Goal: Check status: Check status

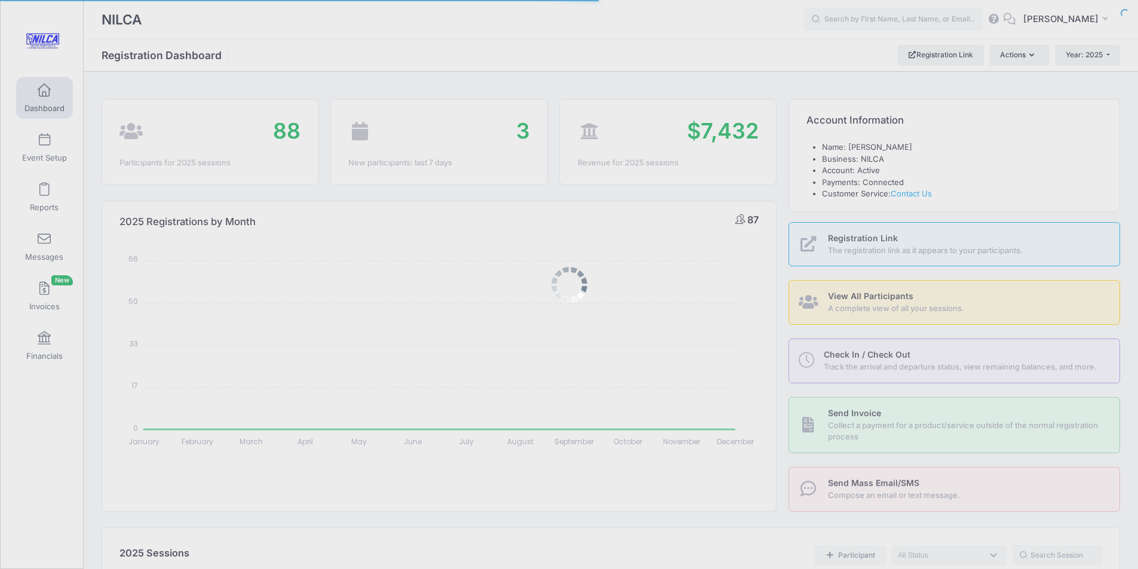
select select
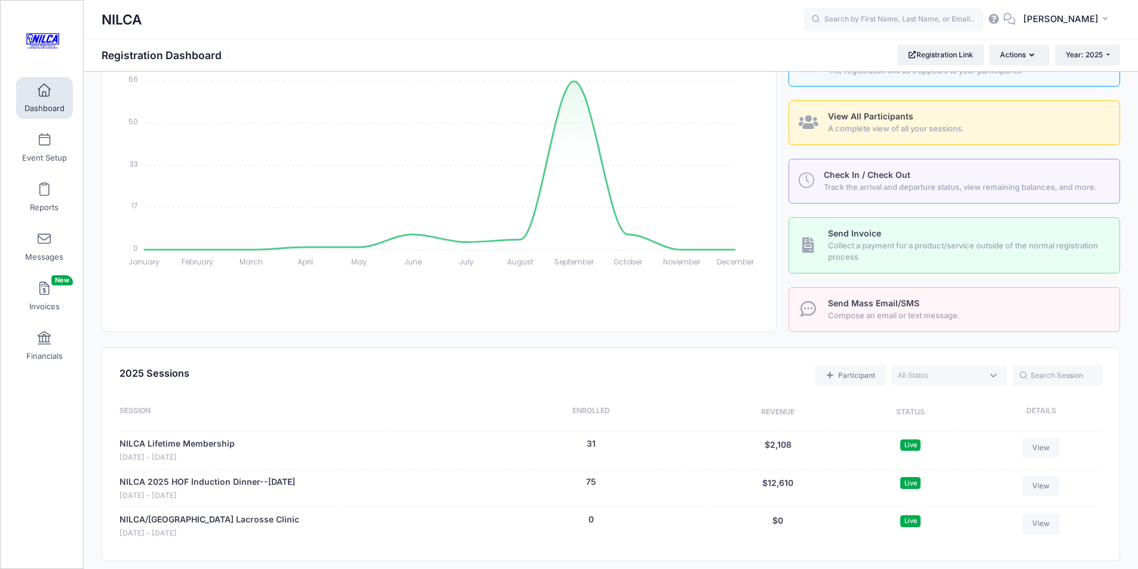
scroll to position [179, 0]
click at [188, 480] on link "NILCA 2025 HOF Induction Dinner--October 18, 2025" at bounding box center [207, 483] width 176 height 13
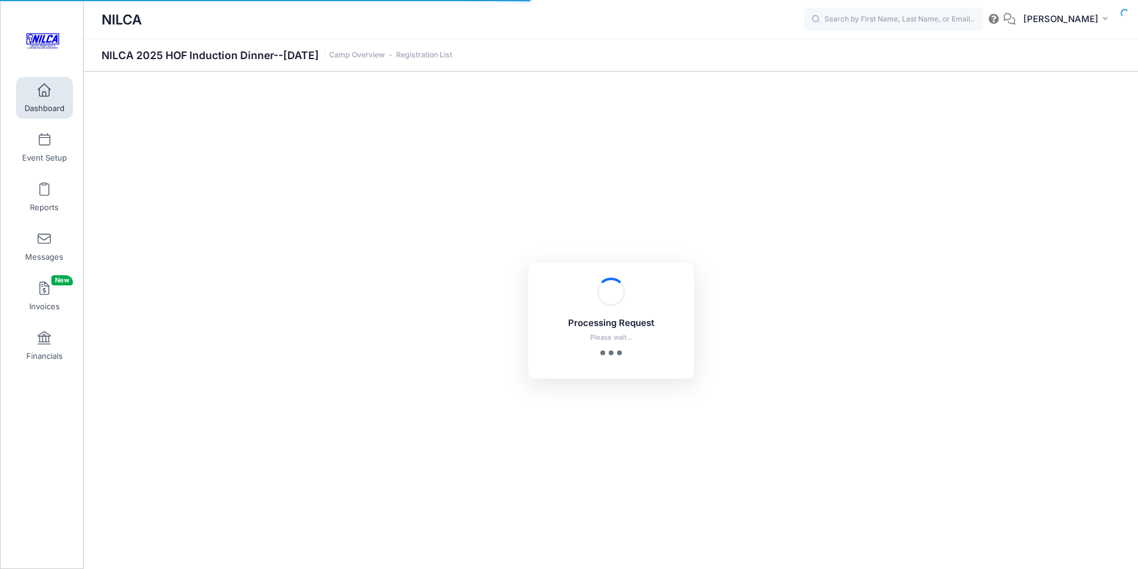
select select "10"
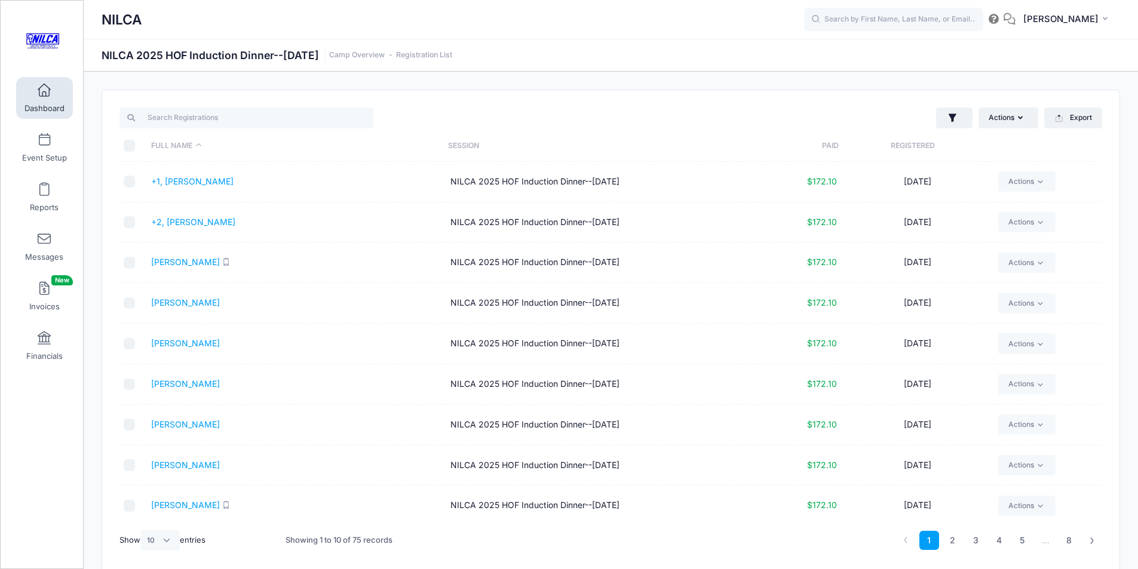
click at [44, 84] on span at bounding box center [44, 90] width 0 height 13
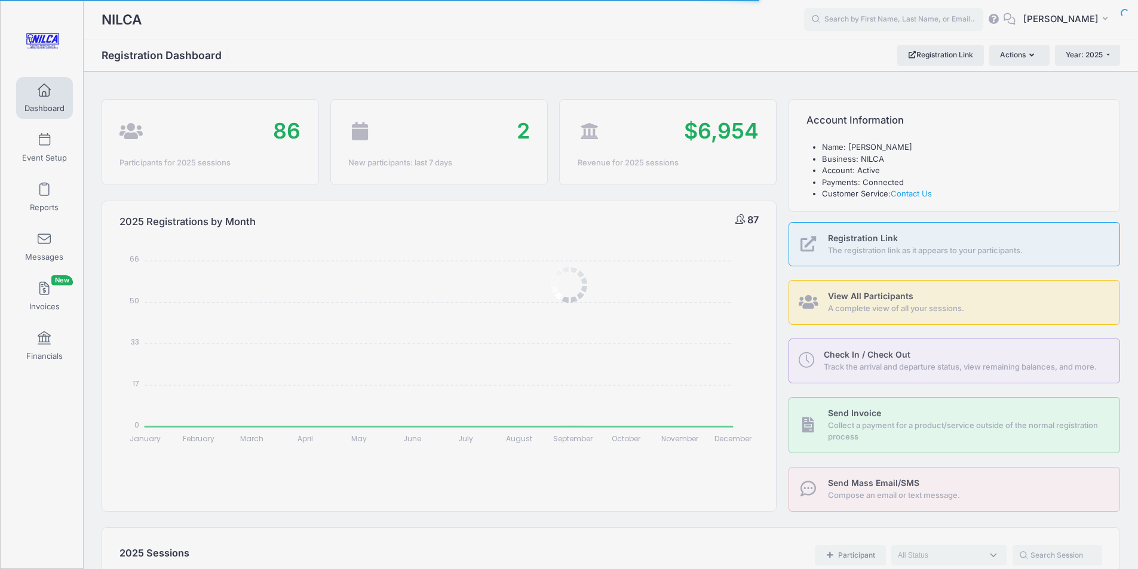
select select
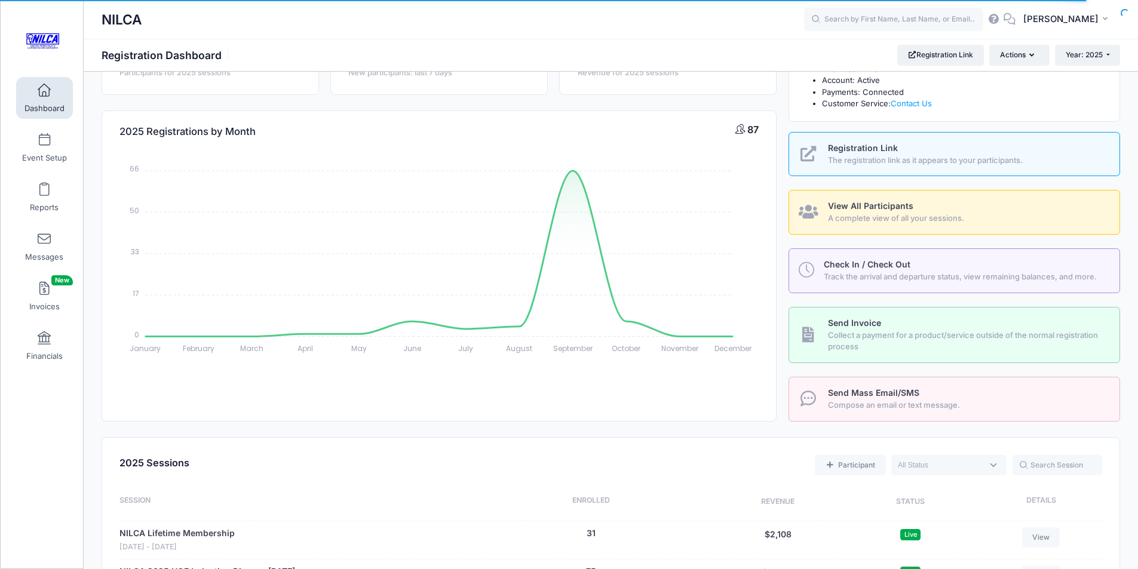
scroll to position [239, 0]
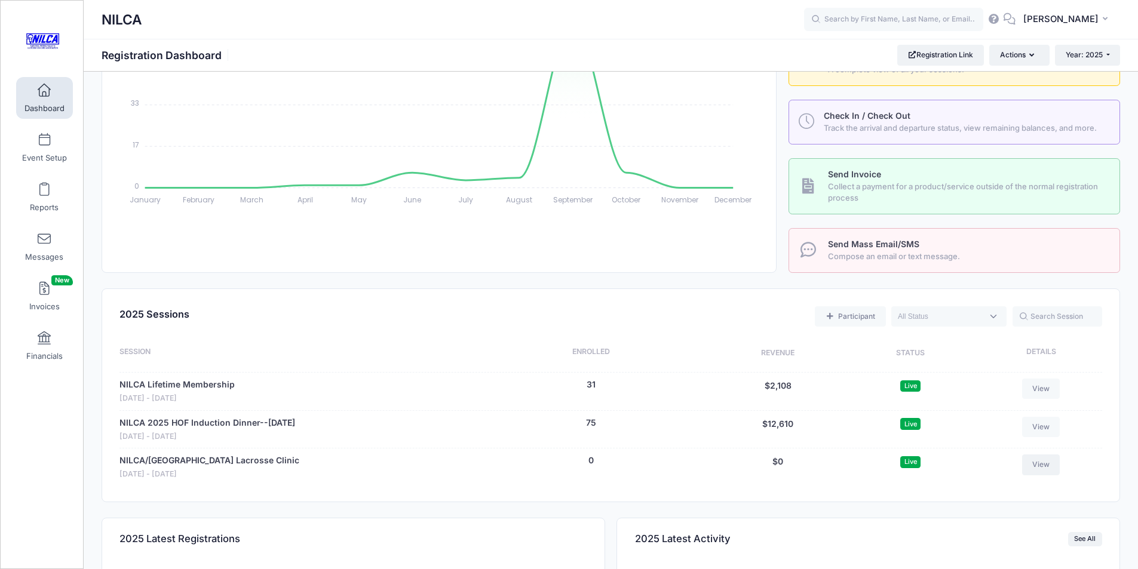
click at [1048, 465] on link "View" at bounding box center [1041, 465] width 38 height 20
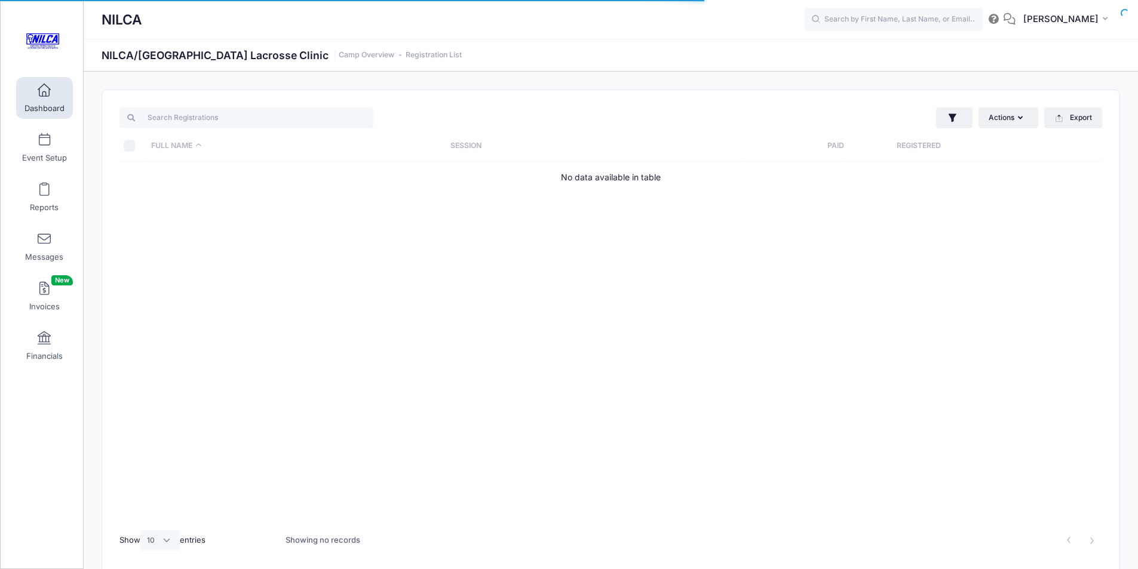
select select "10"
click at [339, 54] on link "Camp Overview" at bounding box center [367, 55] width 56 height 9
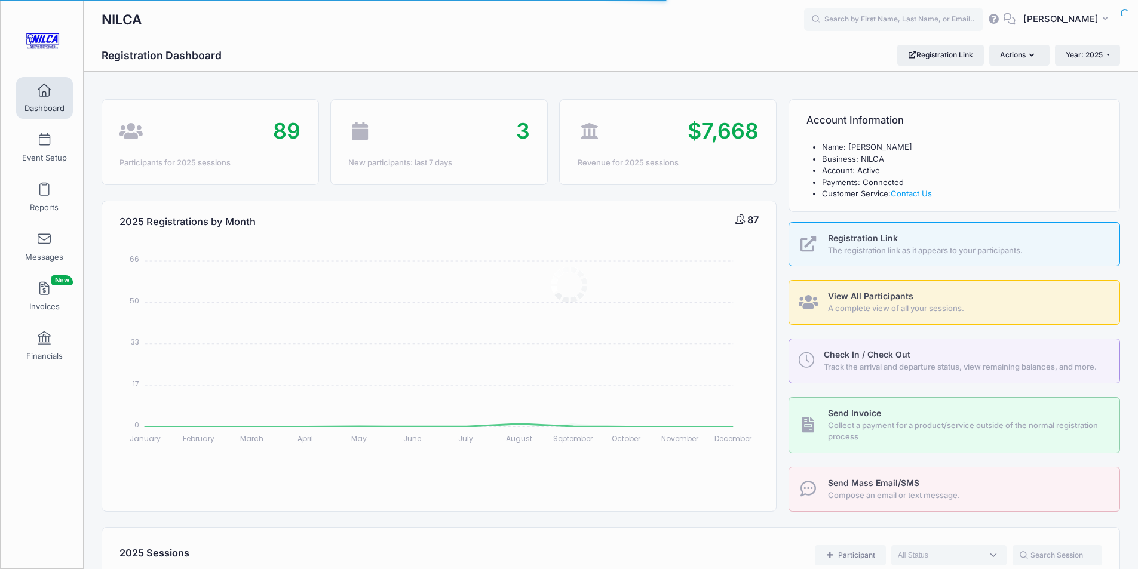
select select
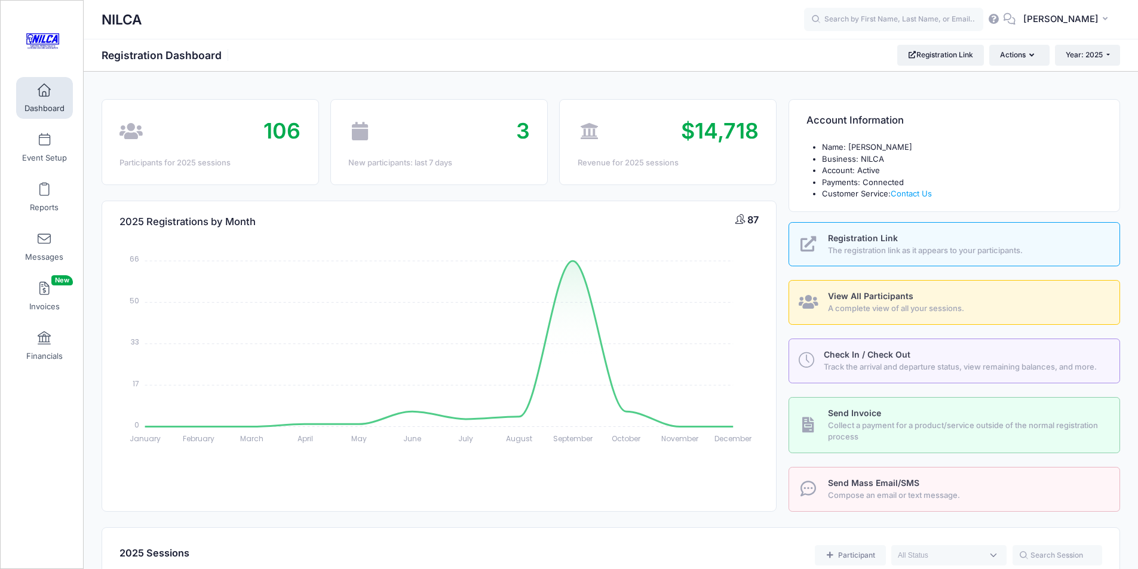
click at [44, 86] on span at bounding box center [44, 90] width 0 height 13
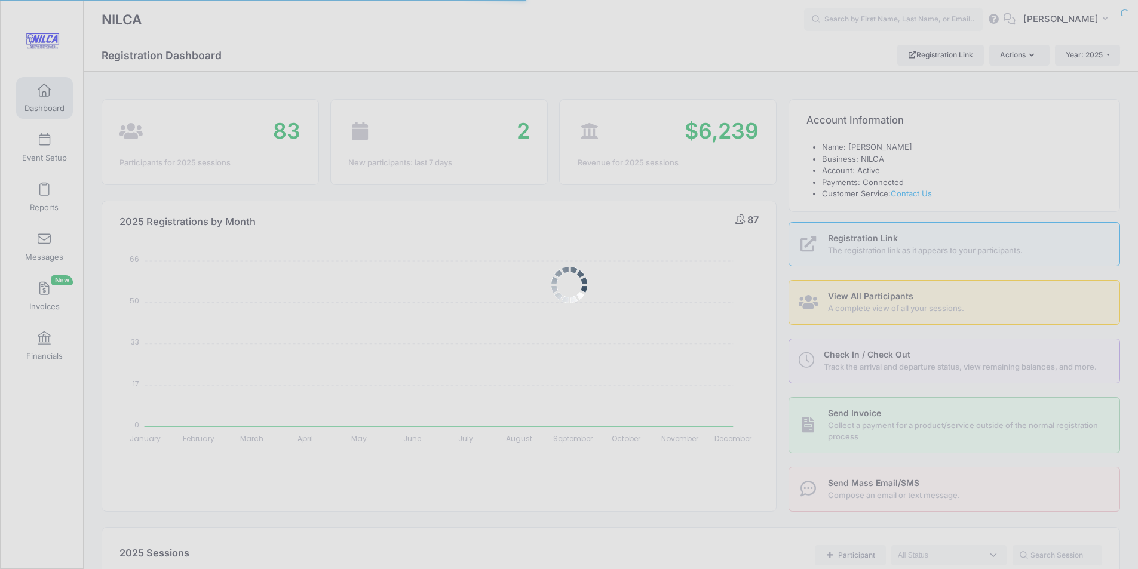
select select
